Goal: Obtain resource: Download file/media

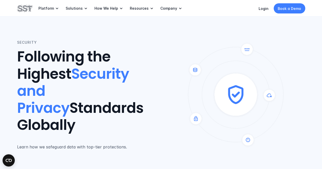
click at [22, 6] on img at bounding box center [24, 8] width 15 height 9
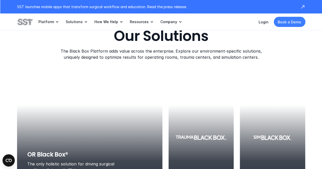
scroll to position [610, 0]
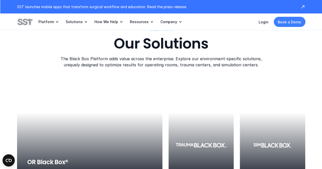
click at [168, 65] on p "The Black Box Platform adds value across the enterprise. Explore our environmen…" at bounding box center [160, 61] width 201 height 12
click at [168, 64] on p "The Black Box Platform adds value across the enterprise. Explore our environmen…" at bounding box center [160, 61] width 201 height 12
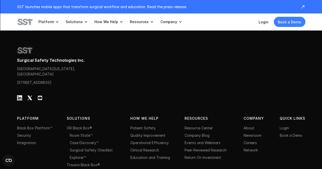
scroll to position [1653, 0]
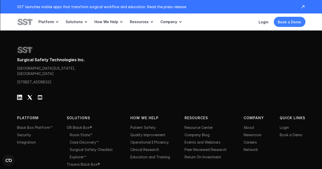
click at [82, 137] on link "Room State™" at bounding box center [81, 135] width 23 height 4
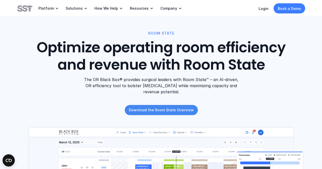
click at [169, 111] on p "Download the Room State Overview" at bounding box center [160, 109] width 65 height 5
